Goal: Task Accomplishment & Management: Complete application form

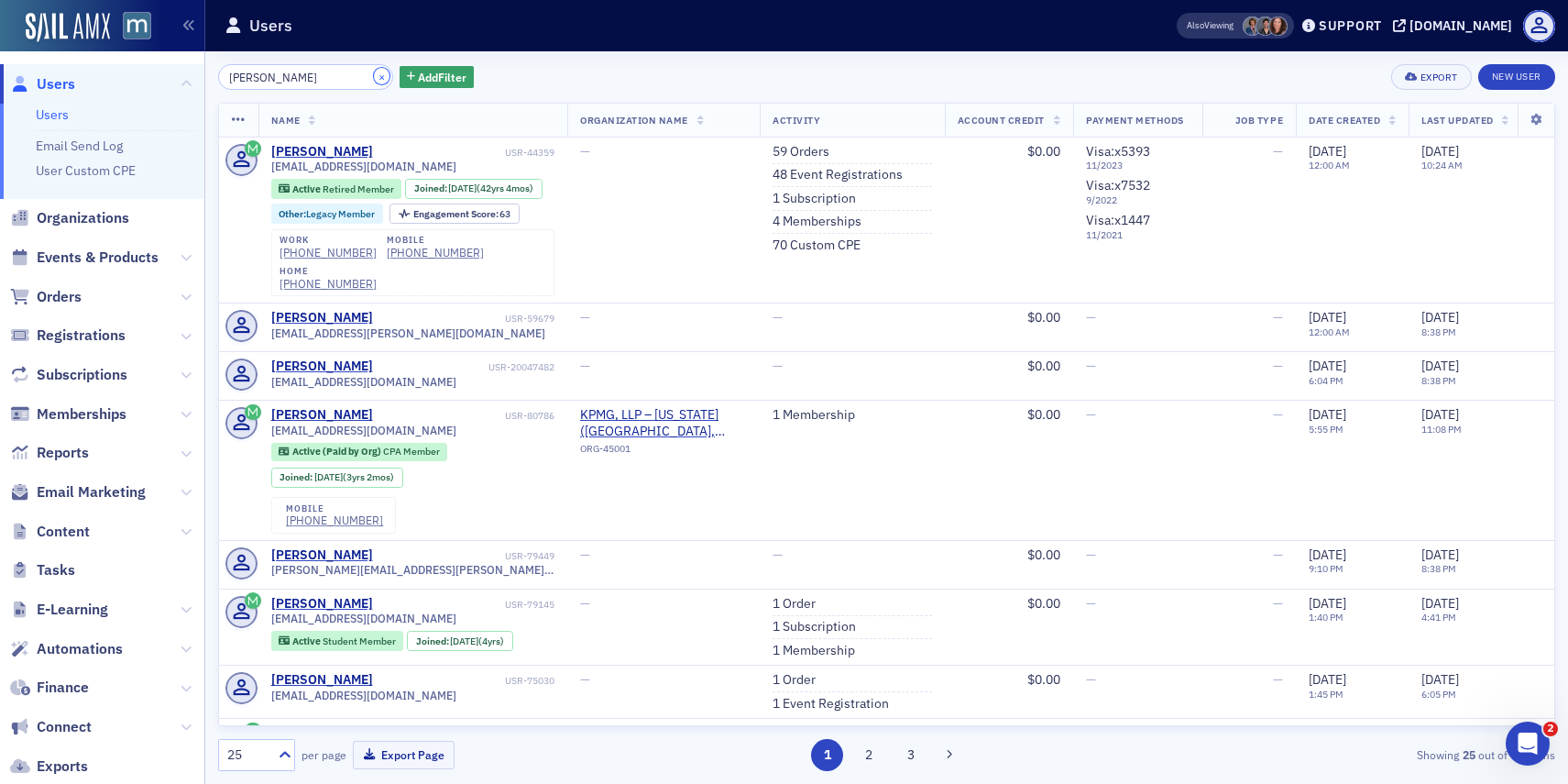
click at [374, 79] on button "×" at bounding box center [382, 76] width 17 height 17
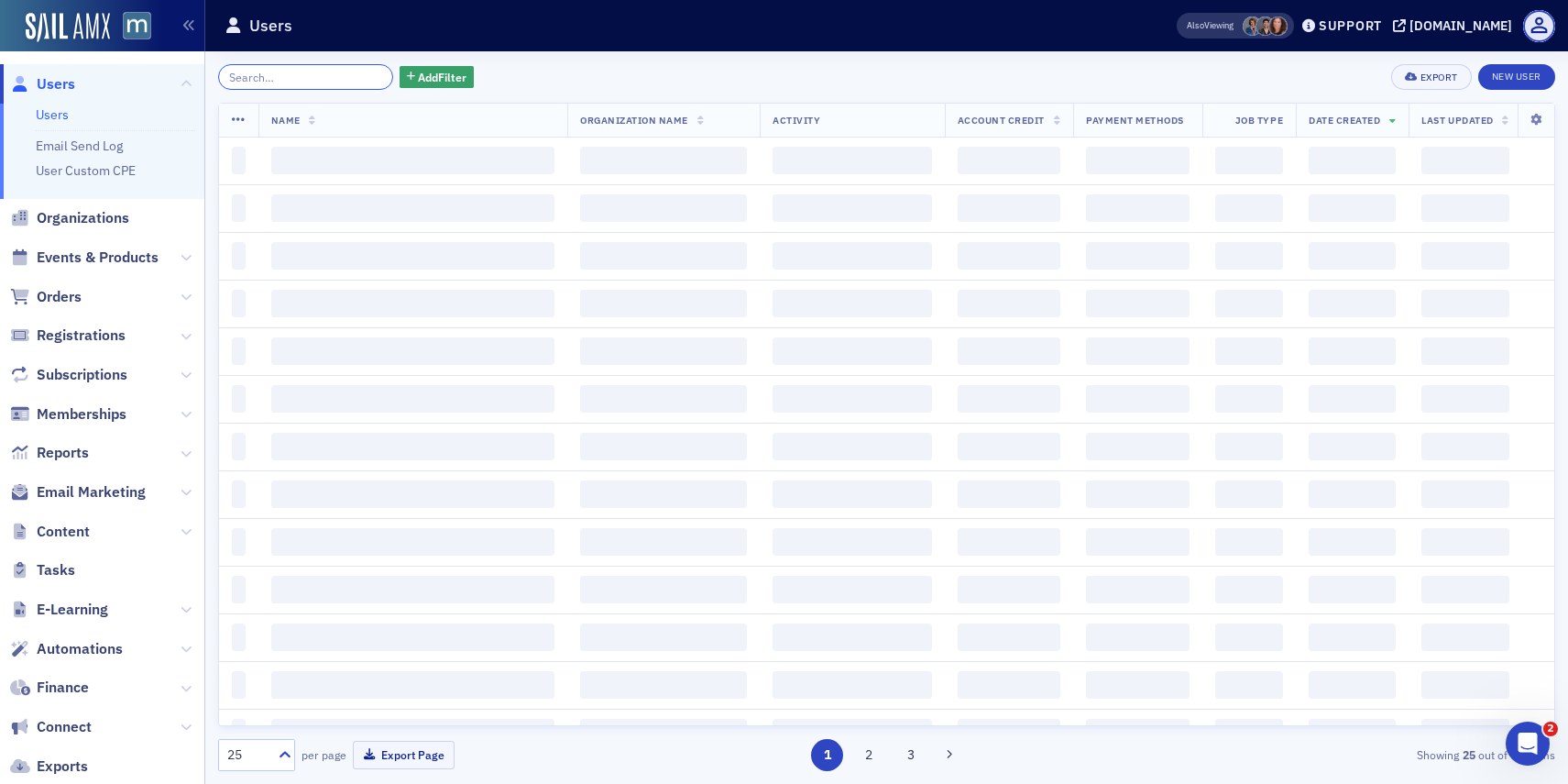
click at [352, 79] on input "search" at bounding box center [306, 77] width 175 height 26
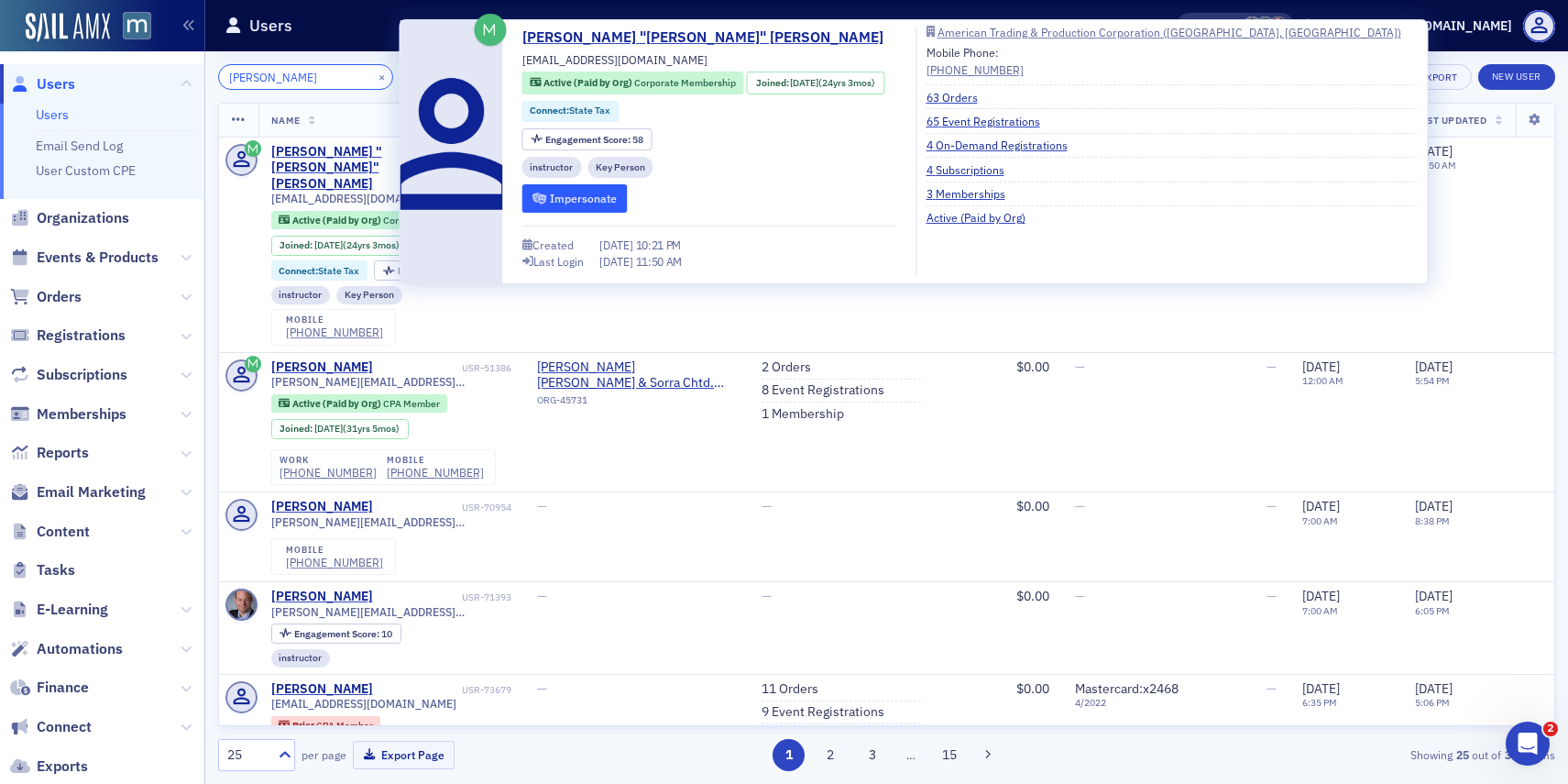
type input "[PERSON_NAME]"
click at [563, 201] on button "Impersonate" at bounding box center [575, 198] width 105 height 29
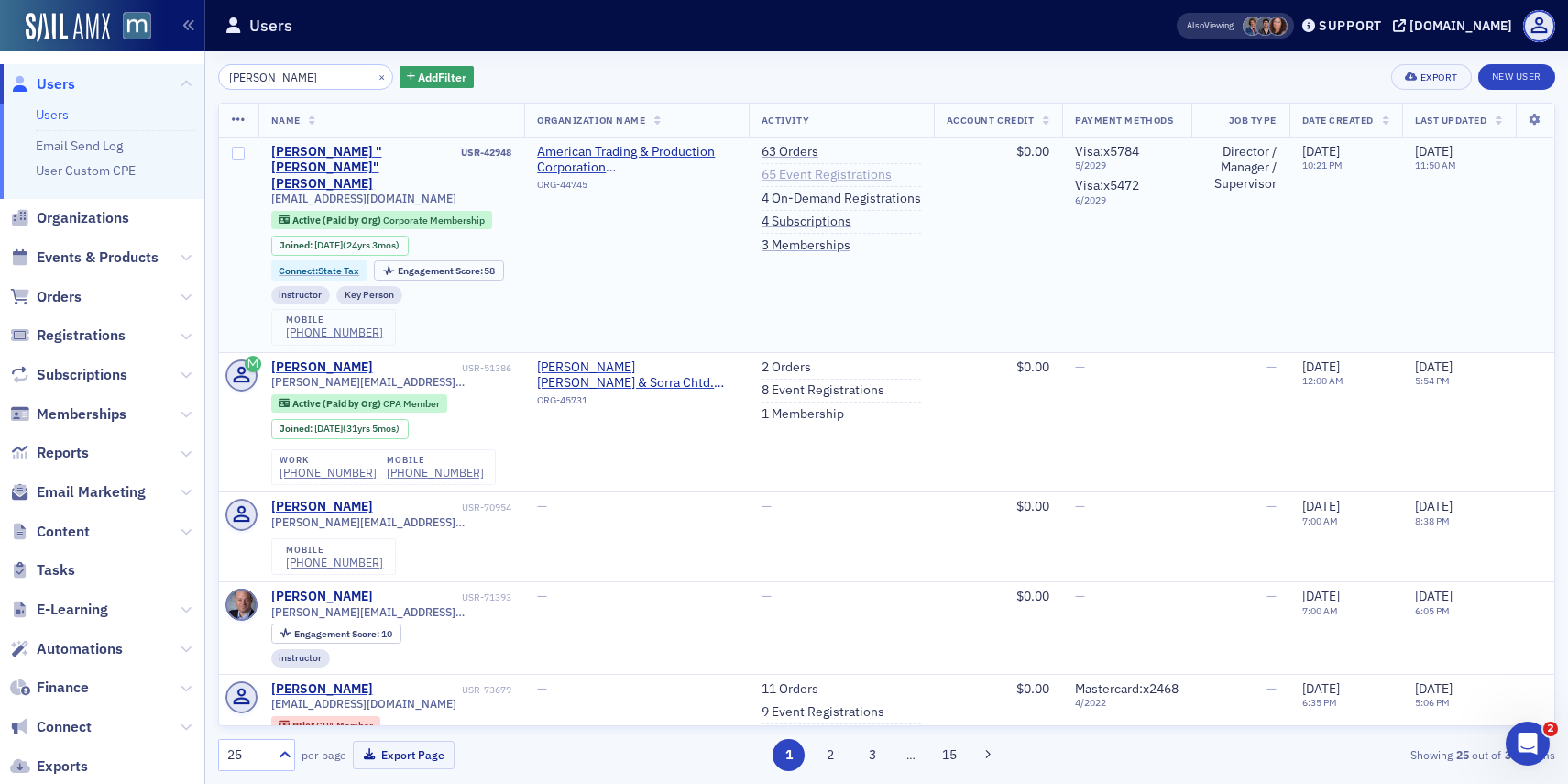
click at [819, 180] on link "65 Event Registrations" at bounding box center [826, 175] width 130 height 17
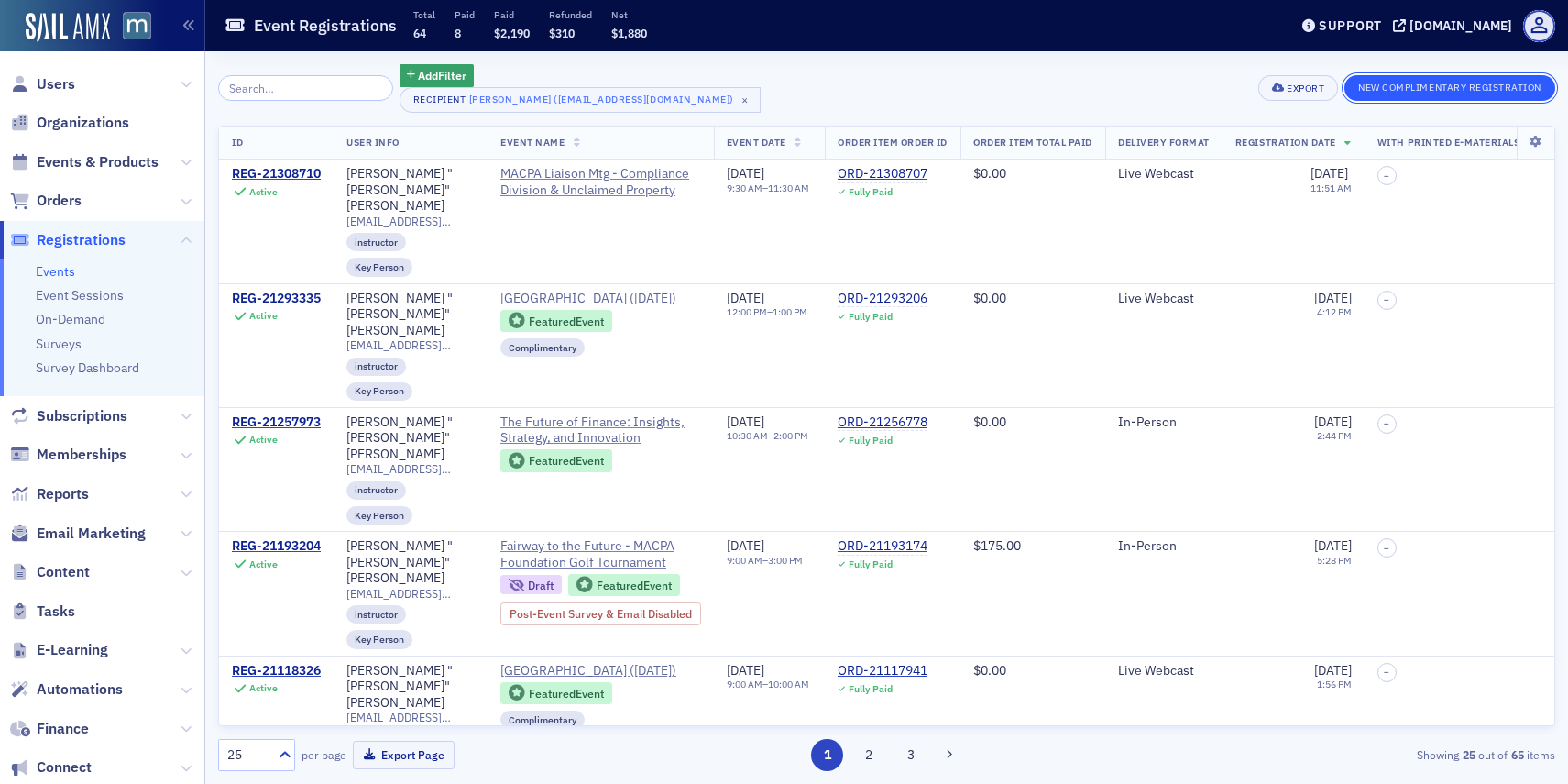
click at [1404, 97] on button "New Complimentary Registration" at bounding box center [1449, 88] width 211 height 26
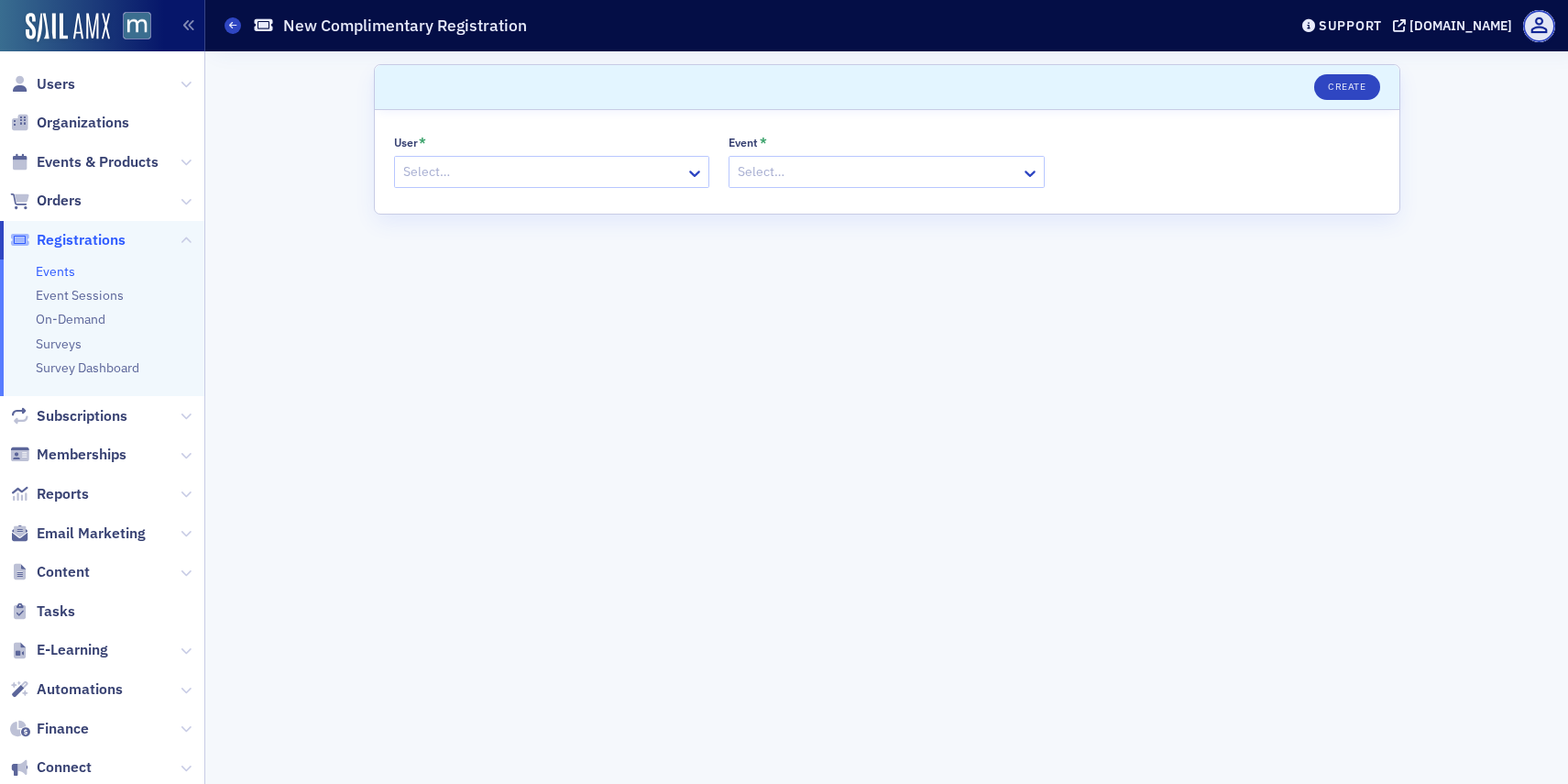
click at [603, 185] on div "Select…" at bounding box center [552, 171] width 316 height 32
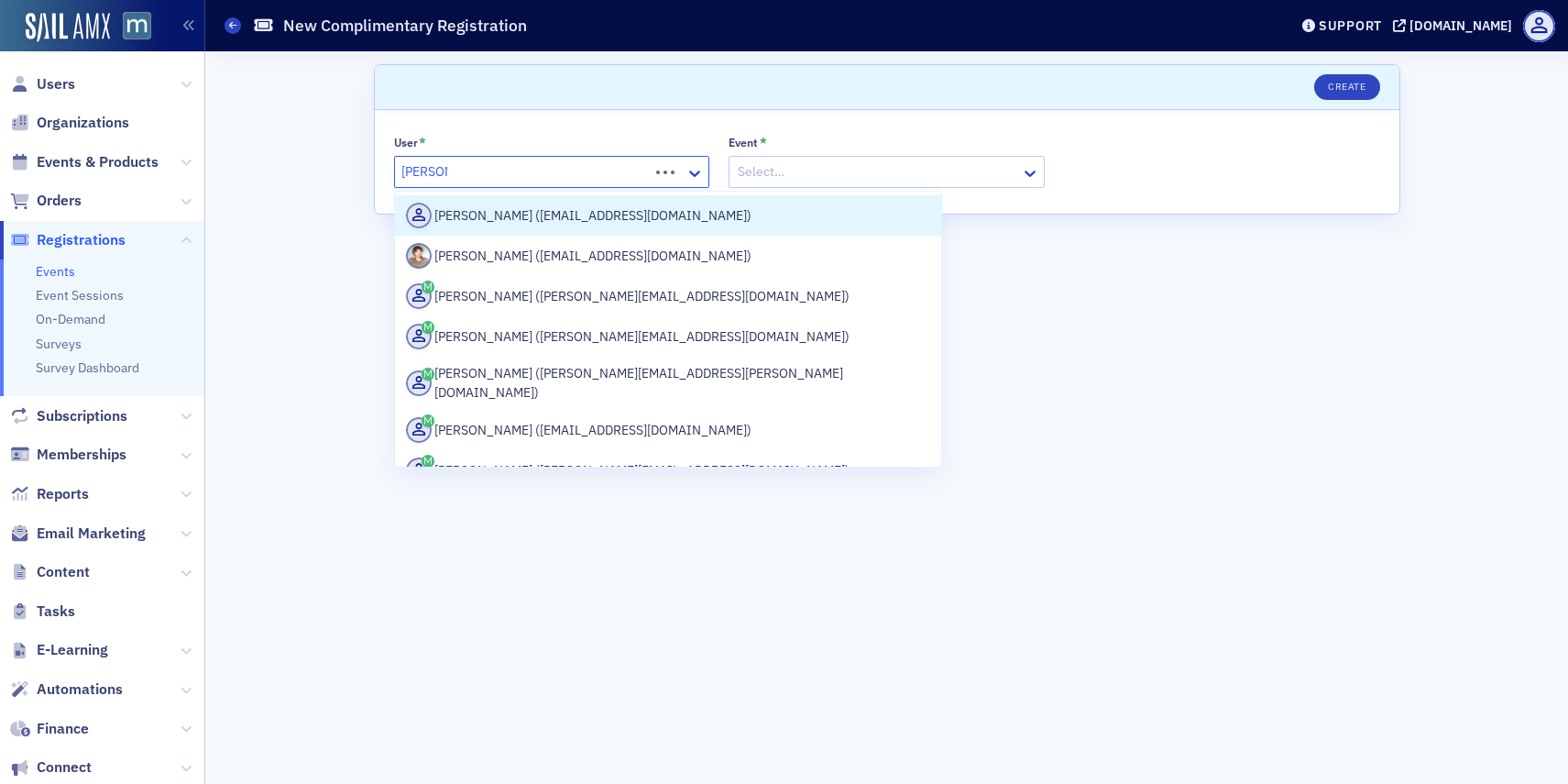
type input "[PERSON_NAME]"
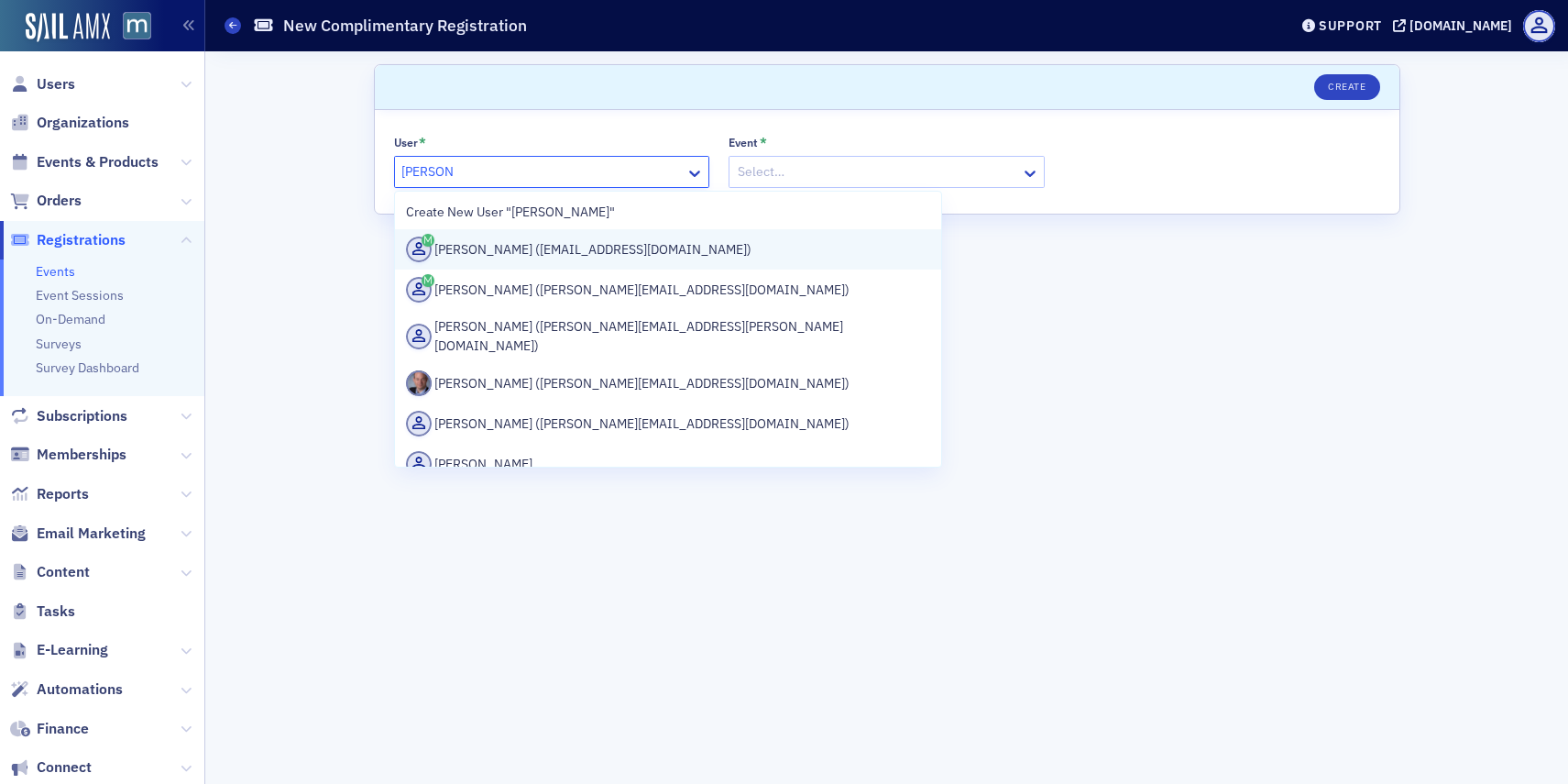
click at [545, 255] on div "[PERSON_NAME] ([EMAIL_ADDRESS][DOMAIN_NAME])" at bounding box center [668, 250] width 525 height 26
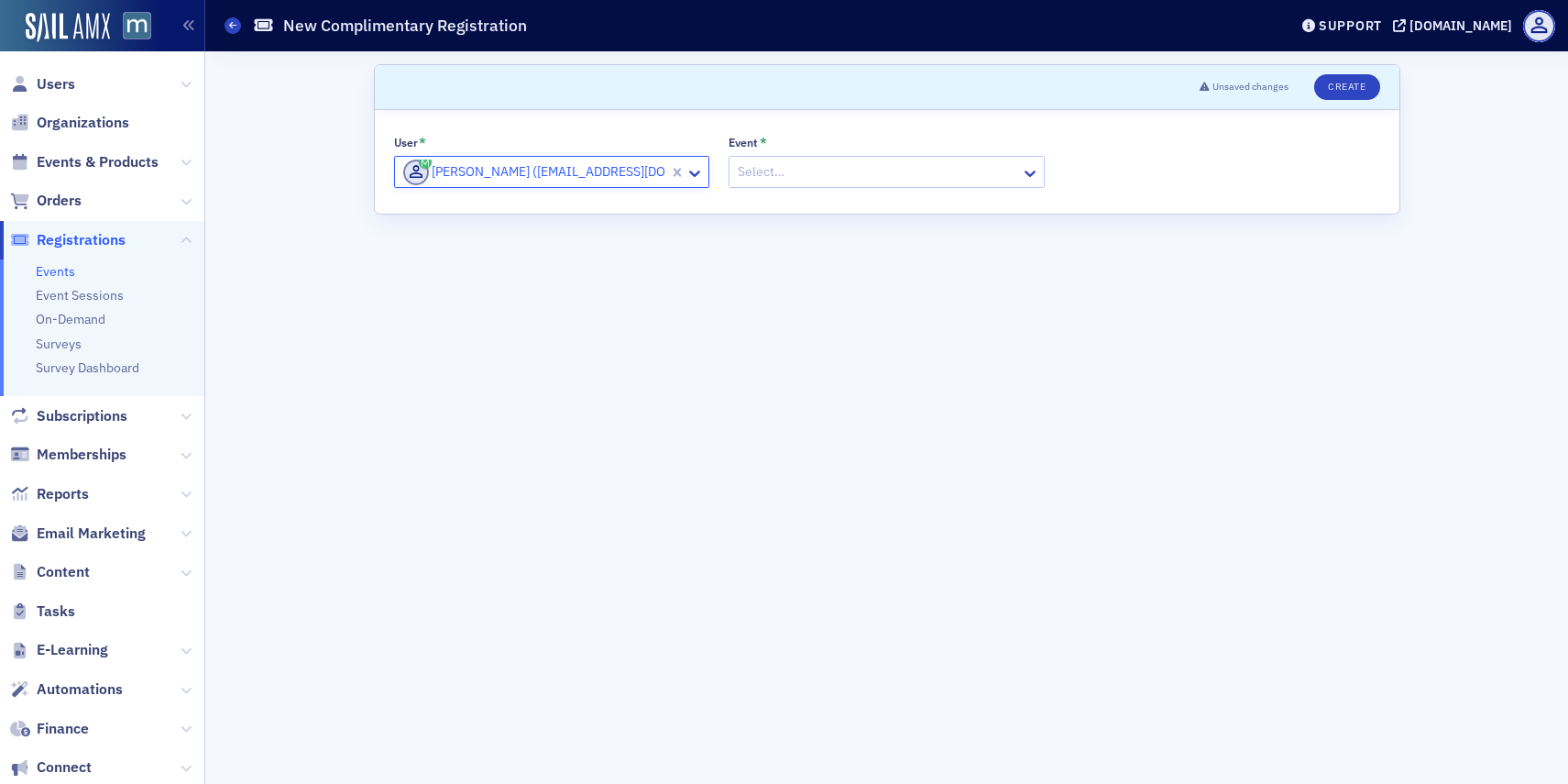
click at [800, 167] on div at bounding box center [877, 171] width 284 height 23
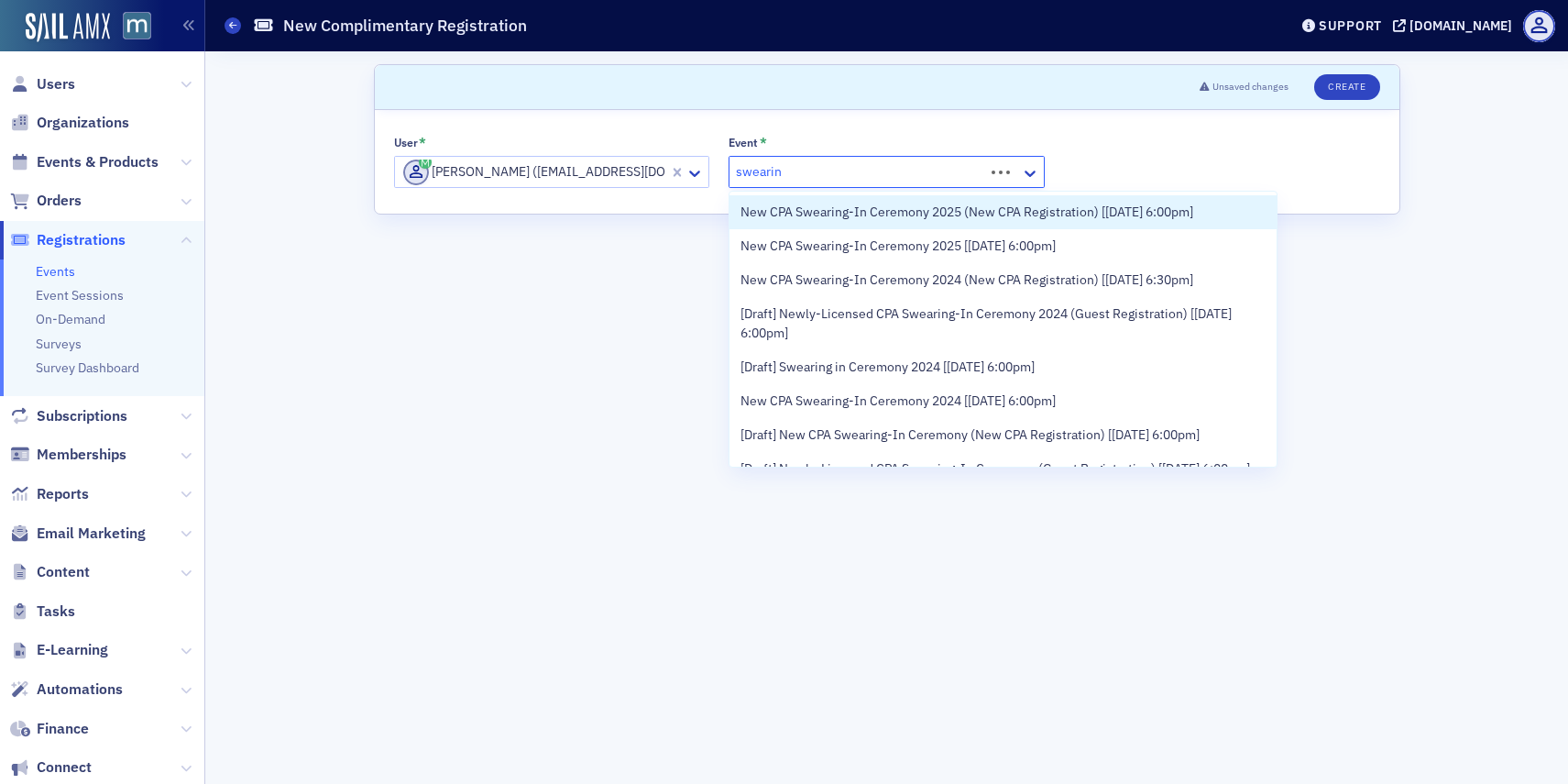
type input "swearing"
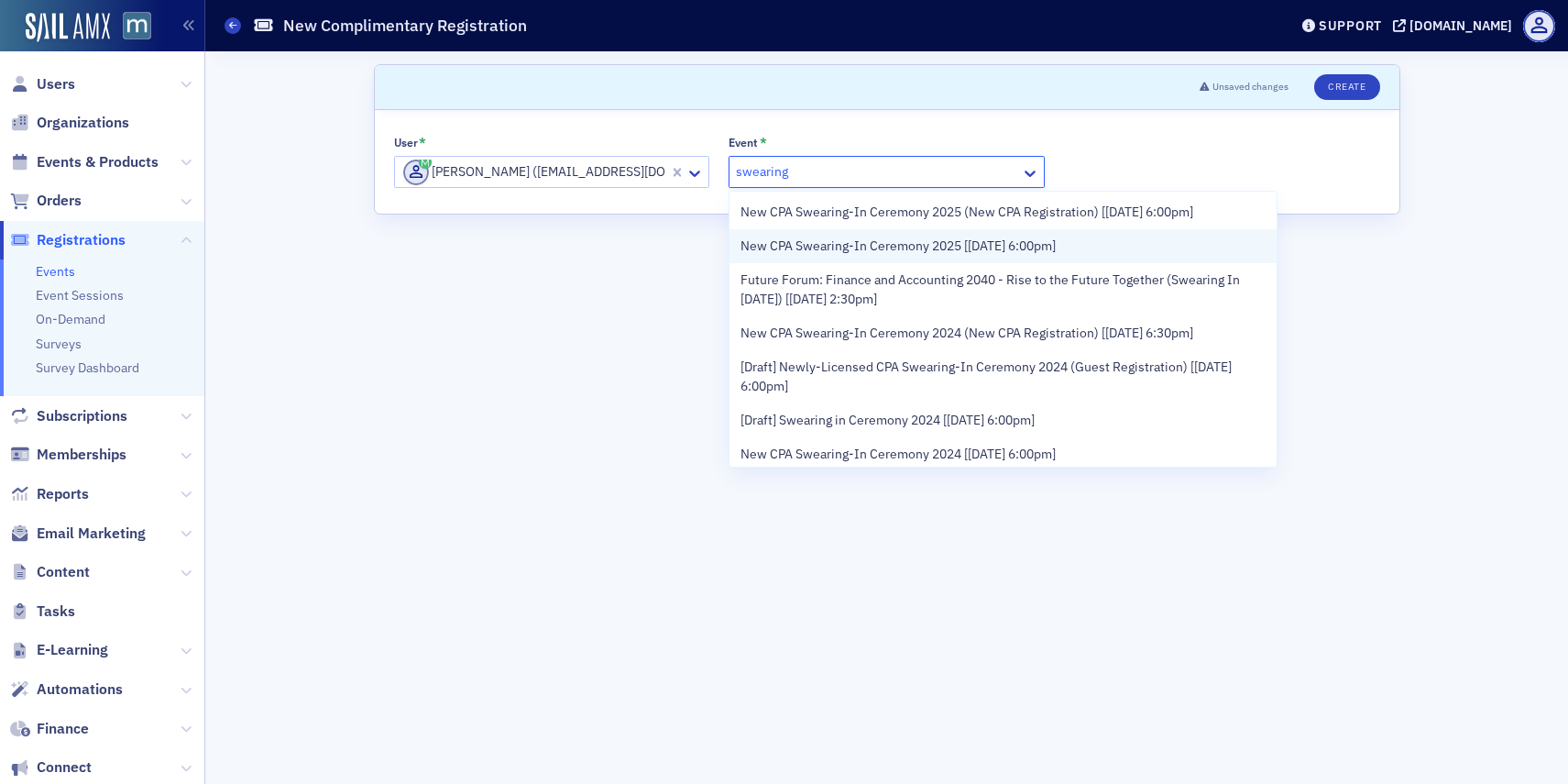
click at [845, 239] on span "New CPA Swearing-In Ceremony 2025 [[DATE] 6:00pm]" at bounding box center [898, 246] width 315 height 19
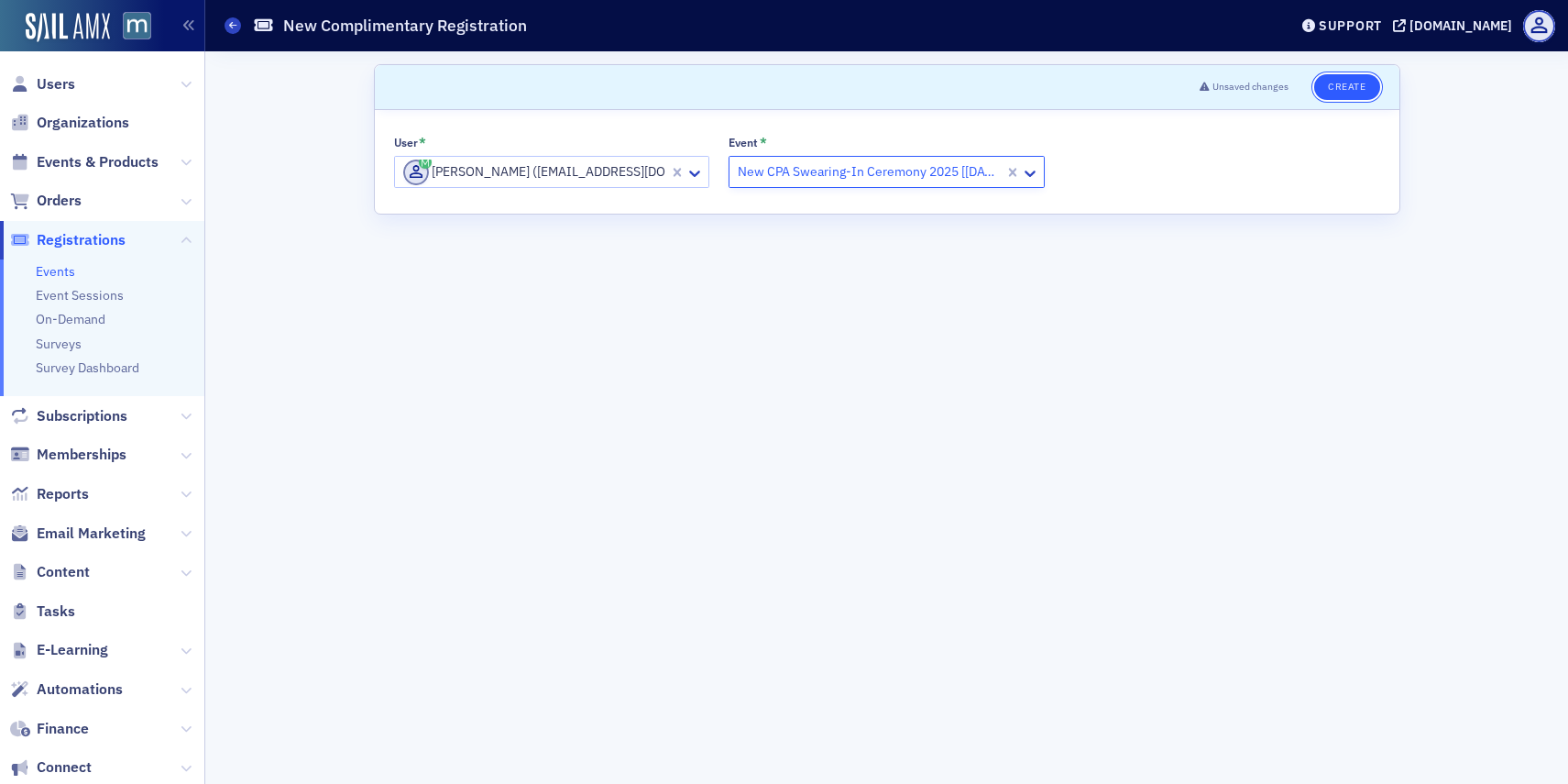
click at [1338, 93] on button "Create" at bounding box center [1346, 88] width 65 height 26
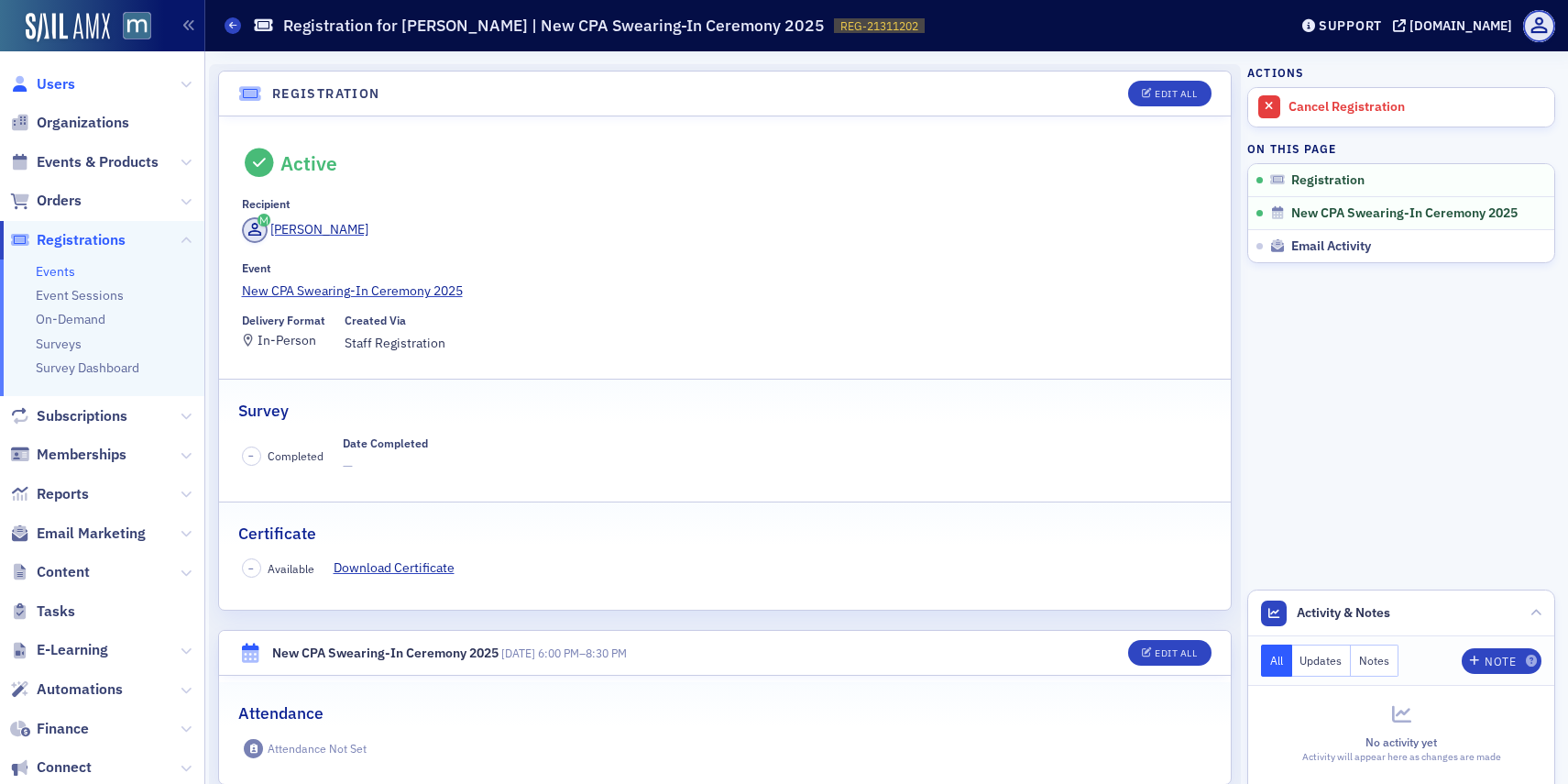
click at [54, 90] on span "Users" at bounding box center [56, 85] width 39 height 20
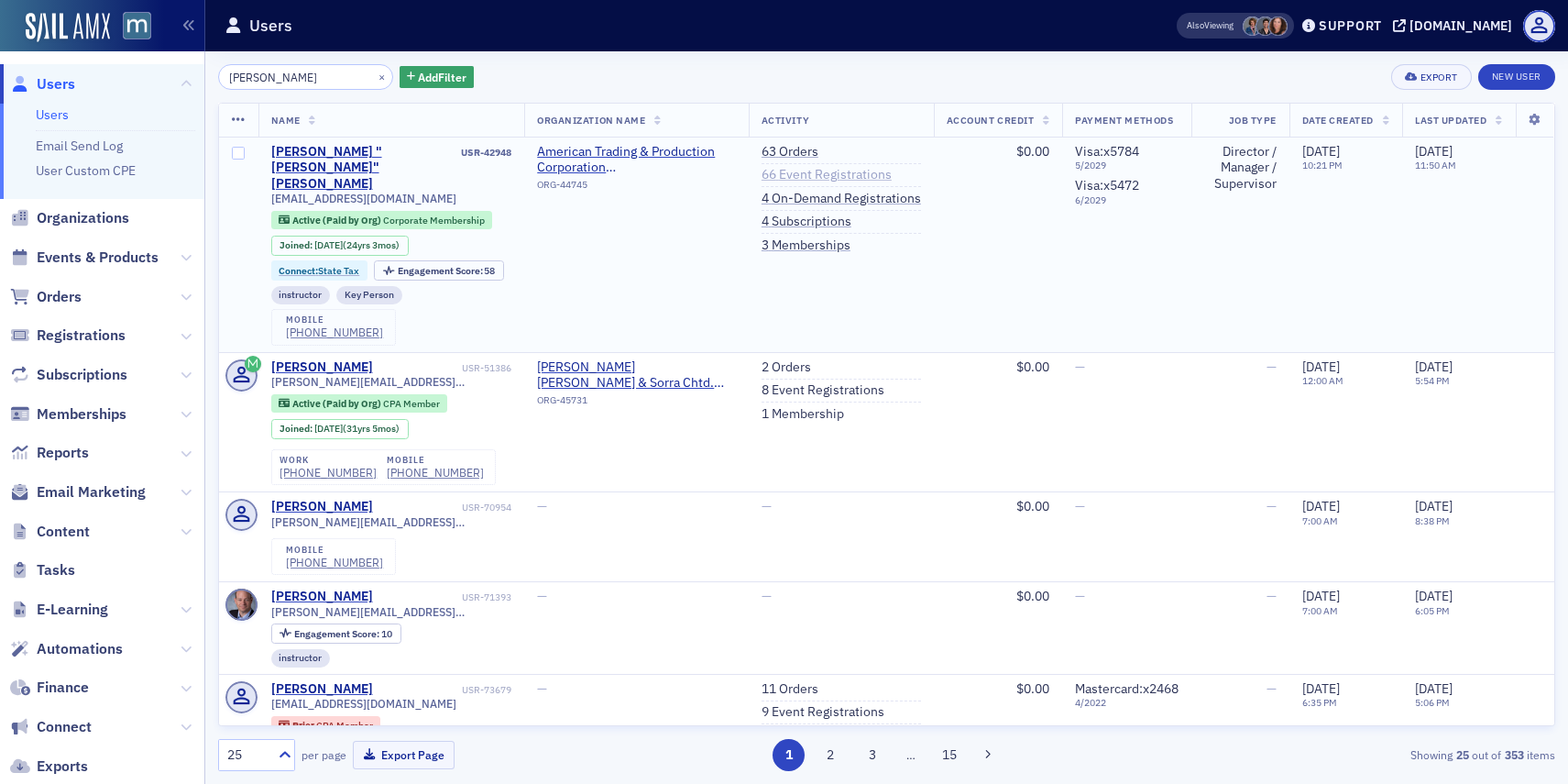
click at [830, 179] on link "66 Event Registrations" at bounding box center [826, 175] width 130 height 17
